Goal: Find specific page/section: Find specific page/section

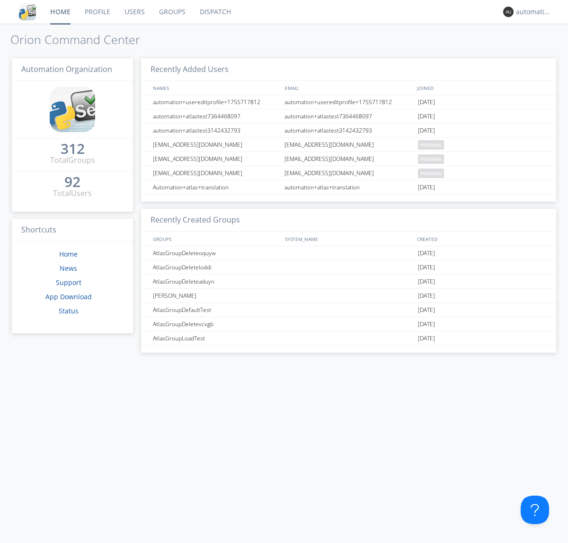
click at [214, 12] on link "Dispatch" at bounding box center [215, 12] width 45 height 24
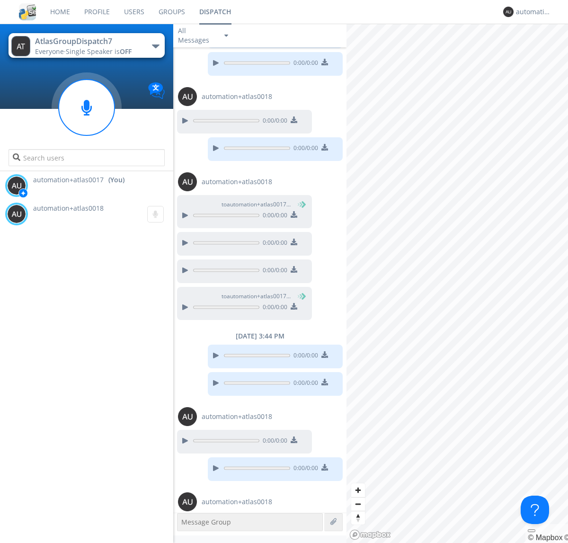
scroll to position [394, 0]
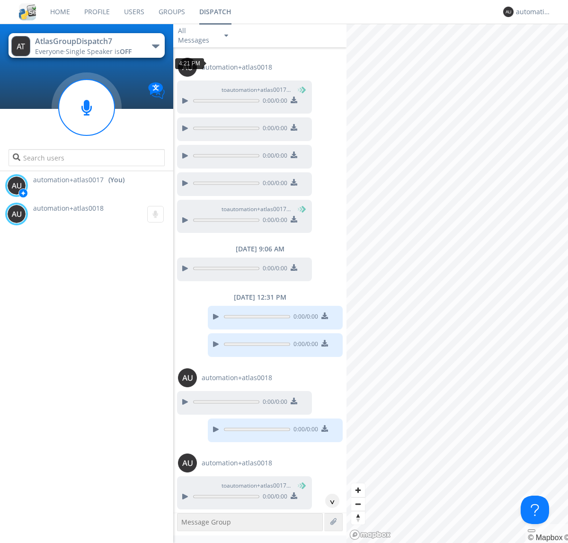
scroll to position [17, 0]
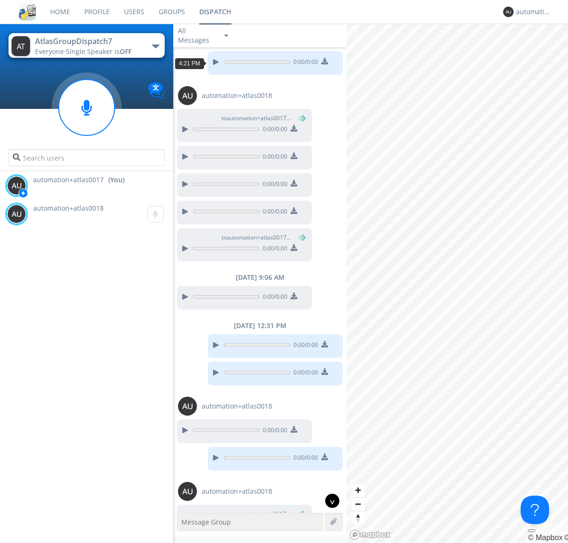
click at [328, 501] on div "^" at bounding box center [332, 500] width 14 height 14
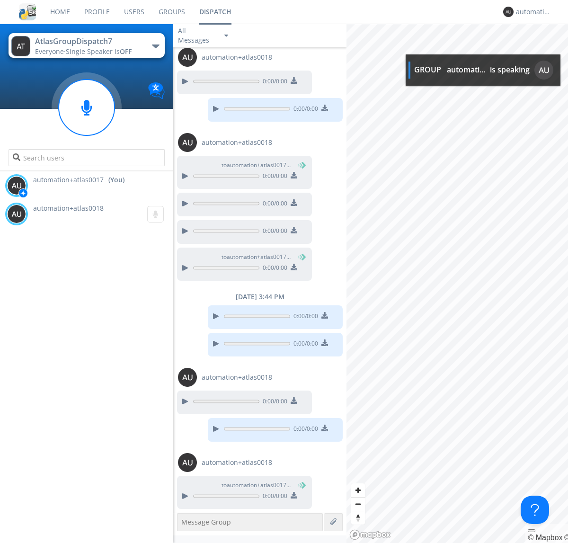
scroll to position [393, 0]
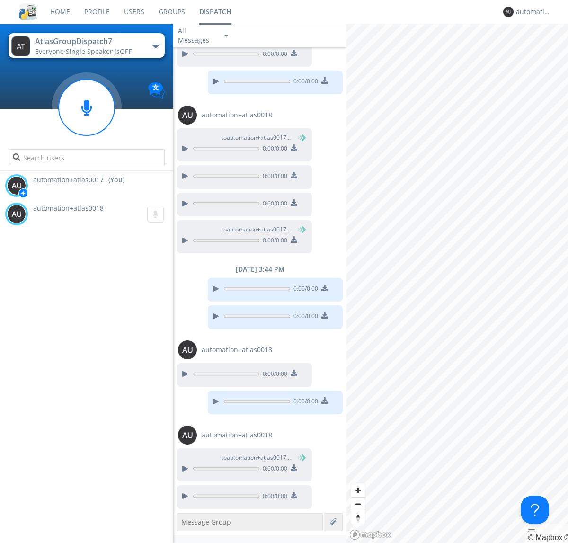
click at [293, 496] on img at bounding box center [293, 495] width 7 height 7
click at [531, 12] on div "automation+atlas0017" at bounding box center [533, 11] width 35 height 9
